Goal: Information Seeking & Learning: Learn about a topic

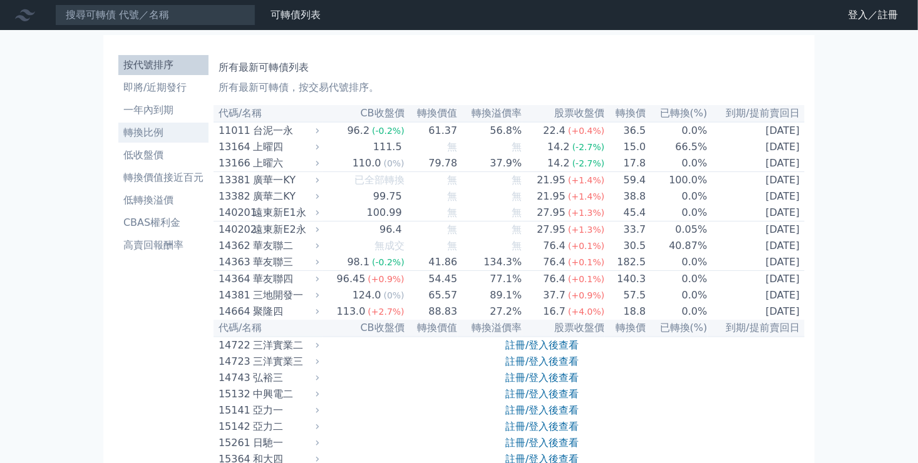
click at [155, 133] on li "轉換比例" at bounding box center [163, 132] width 90 height 15
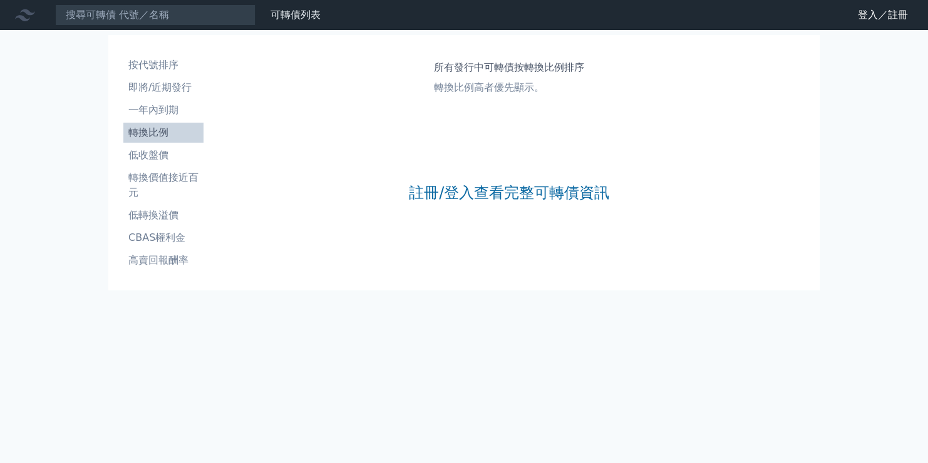
click at [544, 175] on div "註冊/登入查看完整可轉債資訊" at bounding box center [509, 192] width 200 height 165
click at [542, 195] on link "註冊/登入查看完整可轉債資訊" at bounding box center [509, 193] width 200 height 20
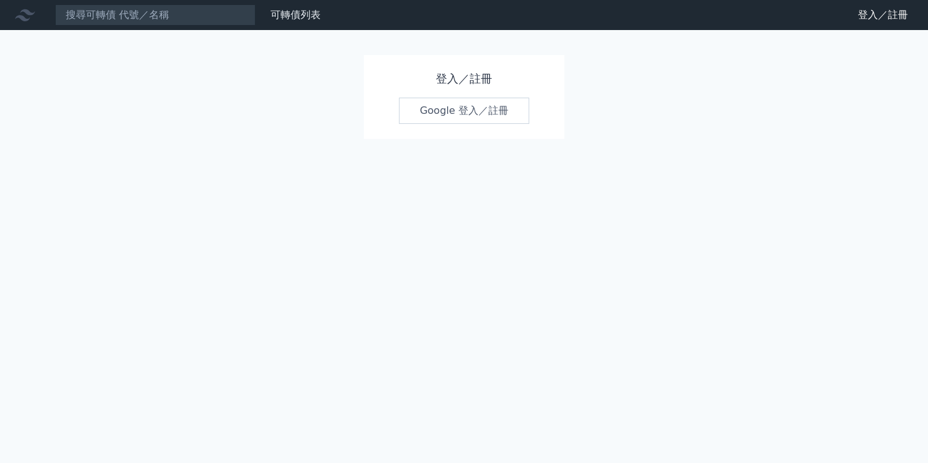
click at [431, 108] on link "Google 登入／註冊" at bounding box center [464, 111] width 130 height 26
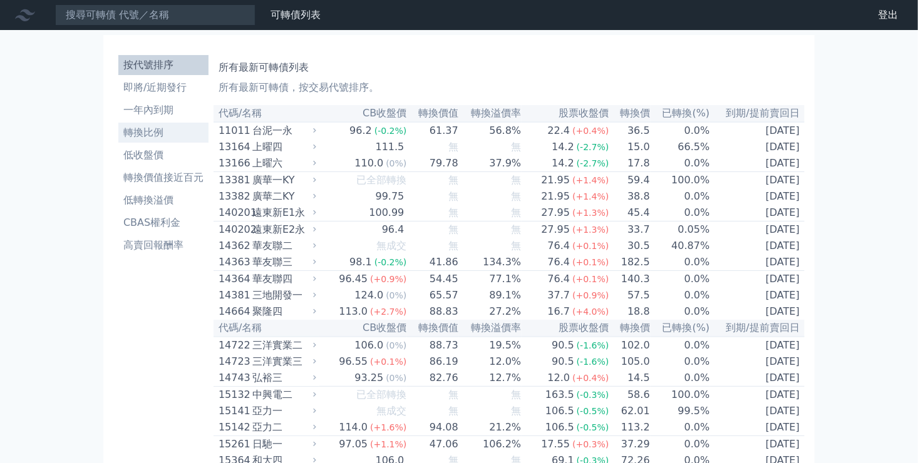
click at [155, 133] on li "轉換比例" at bounding box center [163, 132] width 90 height 15
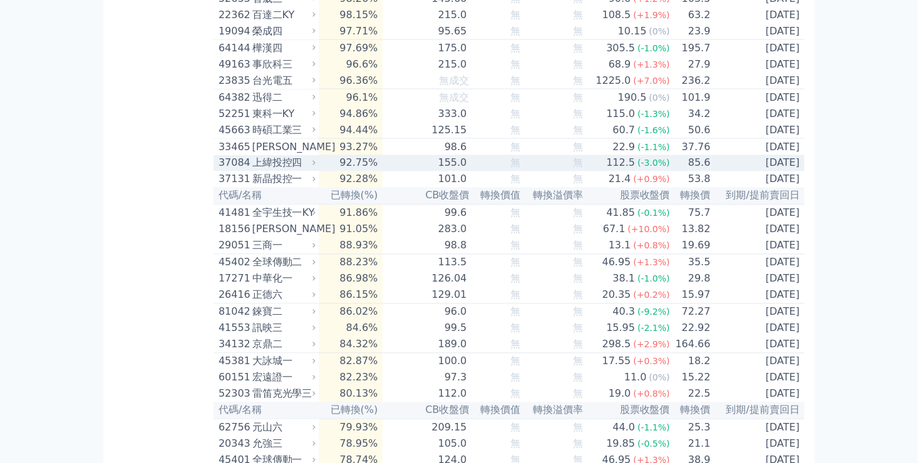
scroll to position [1065, 0]
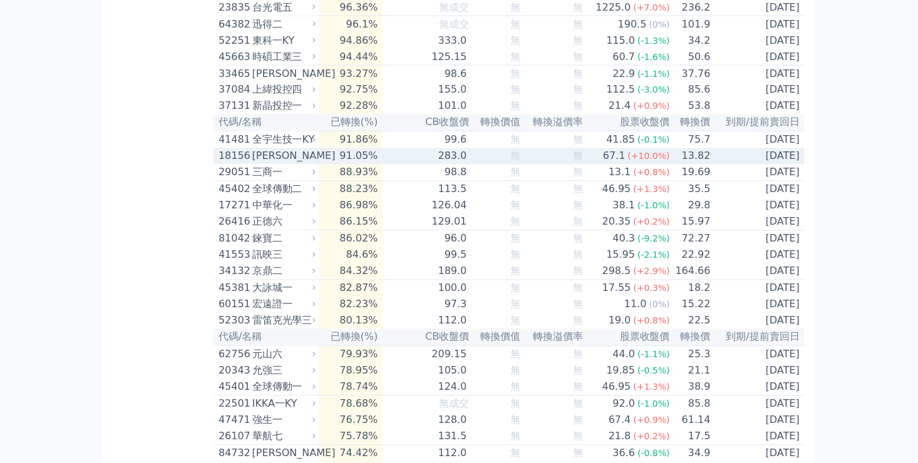
click at [287, 164] on div "[PERSON_NAME]" at bounding box center [282, 156] width 61 height 15
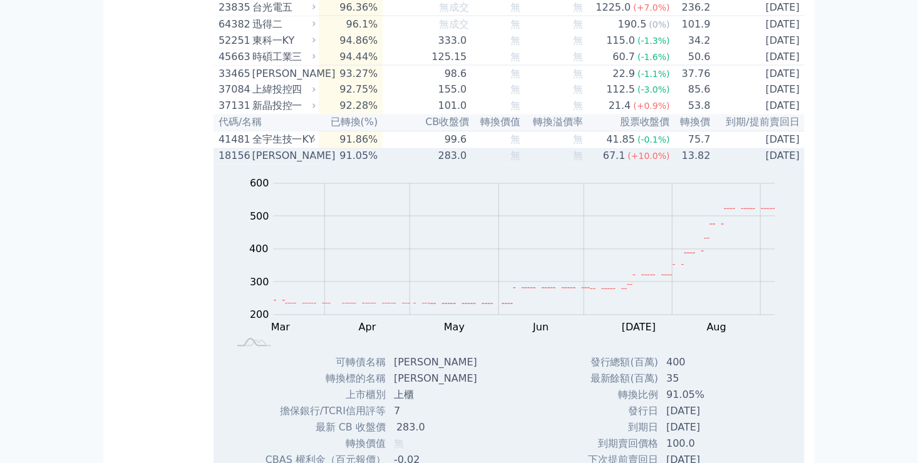
click at [287, 164] on div "[PERSON_NAME]" at bounding box center [282, 156] width 61 height 15
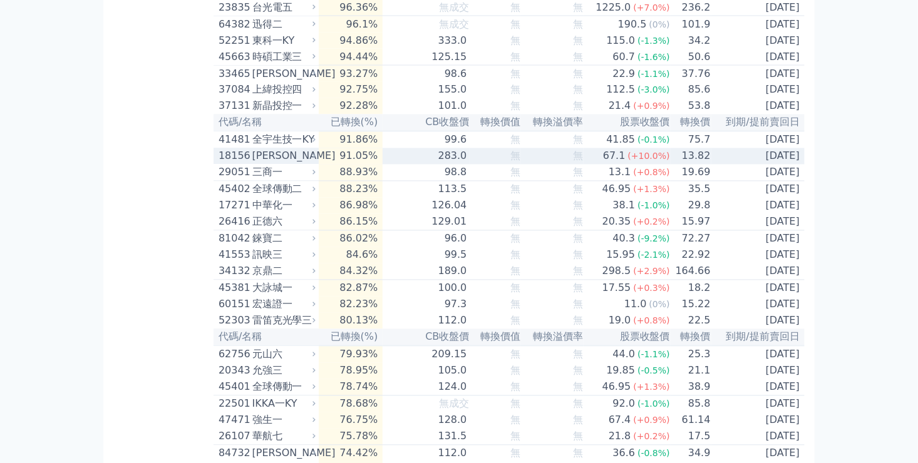
click at [287, 164] on div "[PERSON_NAME]" at bounding box center [282, 156] width 61 height 15
